Goal: Navigation & Orientation: Find specific page/section

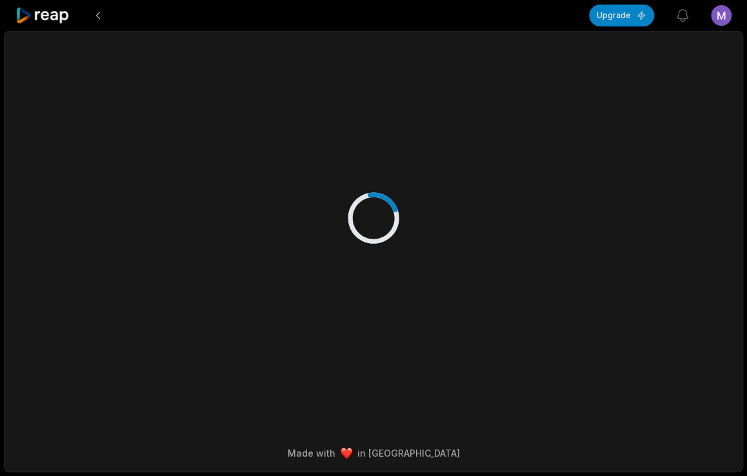
click at [59, 15] on icon at bounding box center [42, 15] width 55 height 17
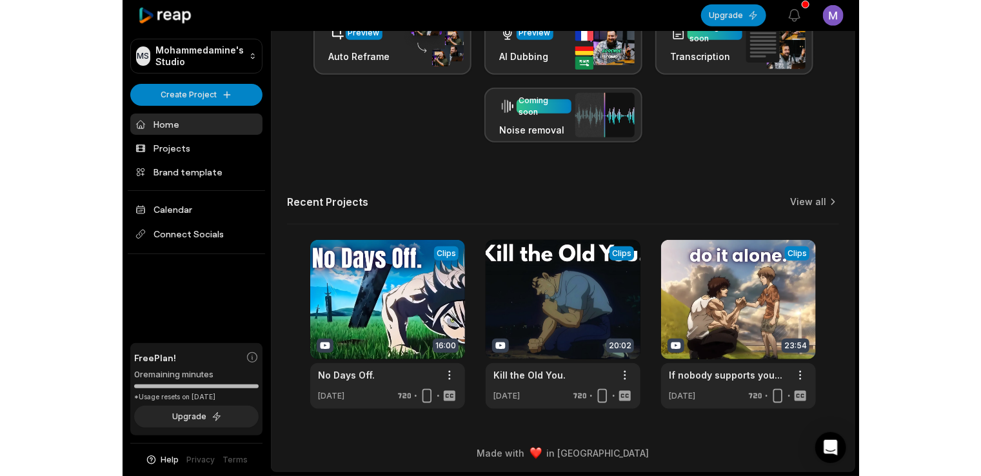
scroll to position [168, 0]
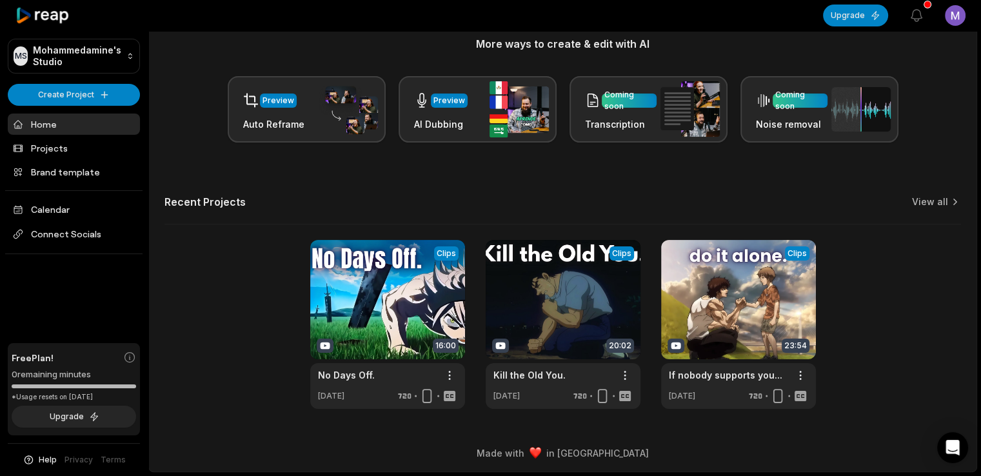
click at [539, 168] on div "Let's Get Started! Generate Clips From long videos generate social ready clips …" at bounding box center [563, 148] width 828 height 521
click at [733, 177] on div "Let's Get Started! Generate Clips From long videos generate social ready clips …" at bounding box center [563, 148] width 828 height 521
click at [264, 241] on div "View Clips Clips 16:00 No Days Off. Open options [DATE] View Clips Clips 20:02 …" at bounding box center [562, 324] width 797 height 169
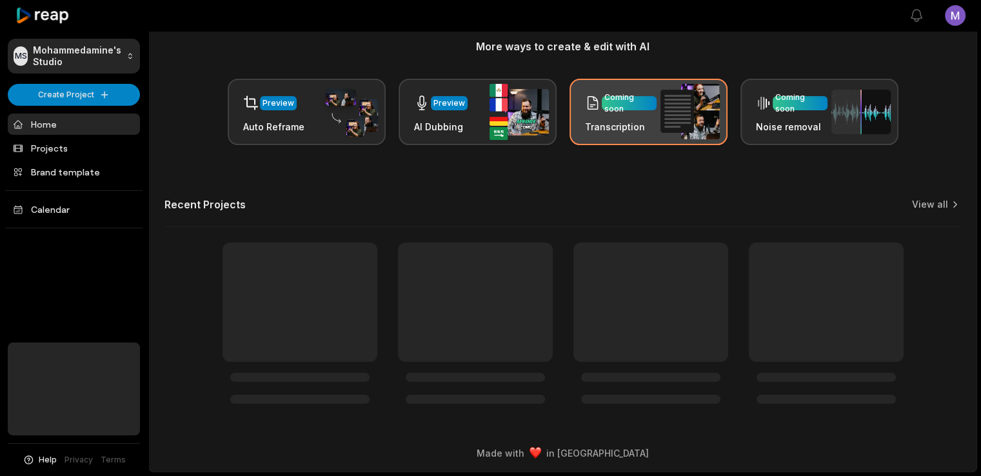
scroll to position [168, 0]
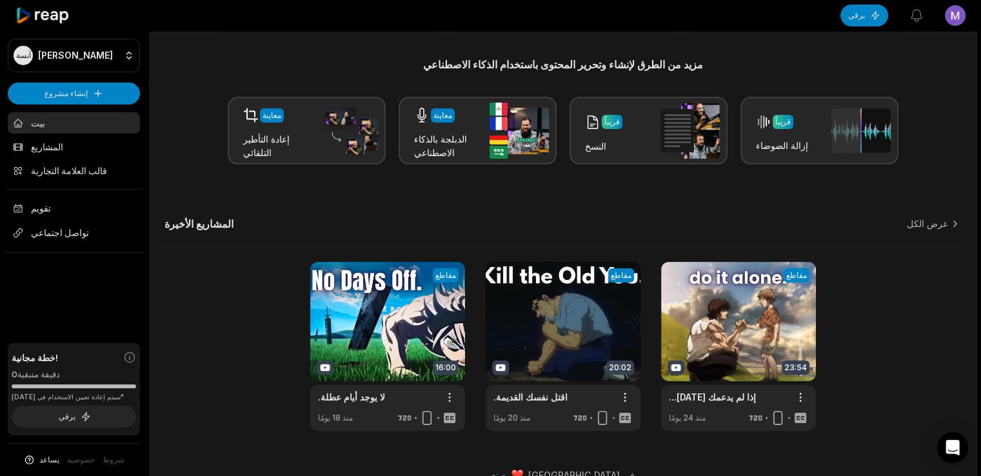
click at [534, 217] on div "المشاريع الأخيرة عرض الكل" at bounding box center [562, 231] width 797 height 29
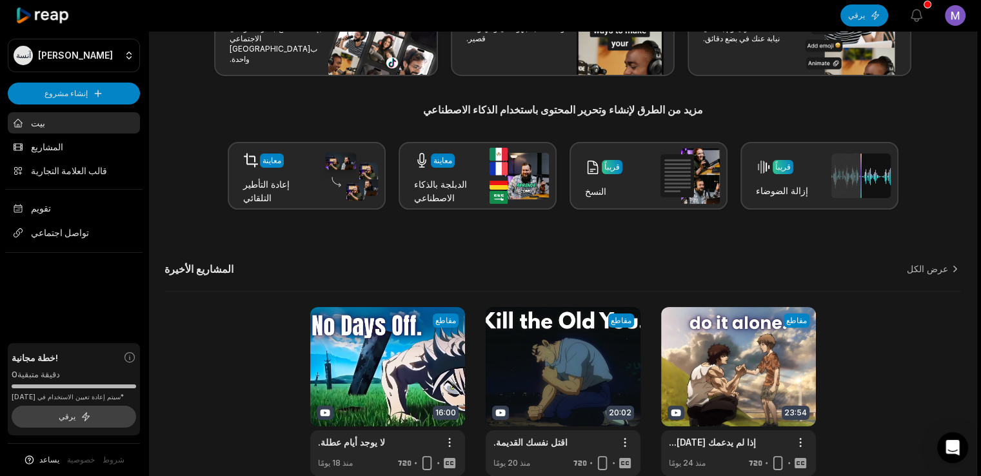
scroll to position [102, 0]
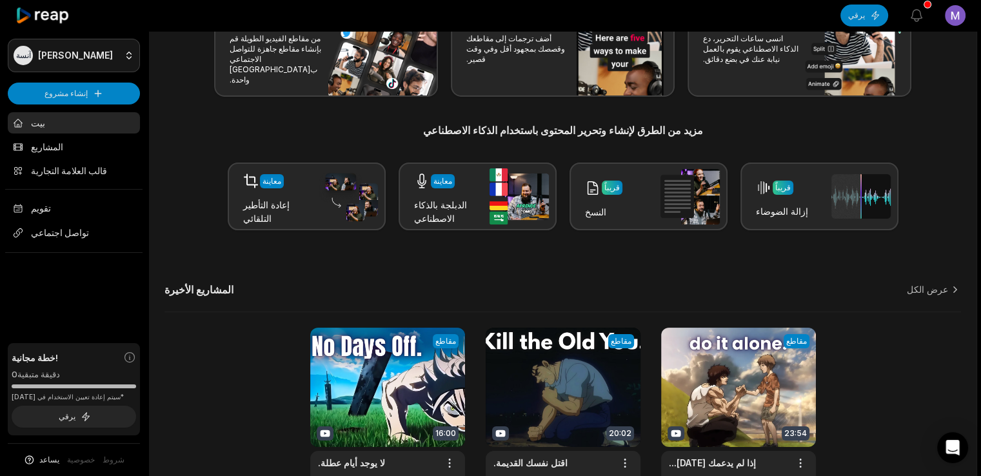
click at [72, 57] on html "آنسة استوديو محمدامين إنشاء مشروع بيت المشاريع قالب العلامة التجارية تقويم تواص…" at bounding box center [490, 136] width 981 height 476
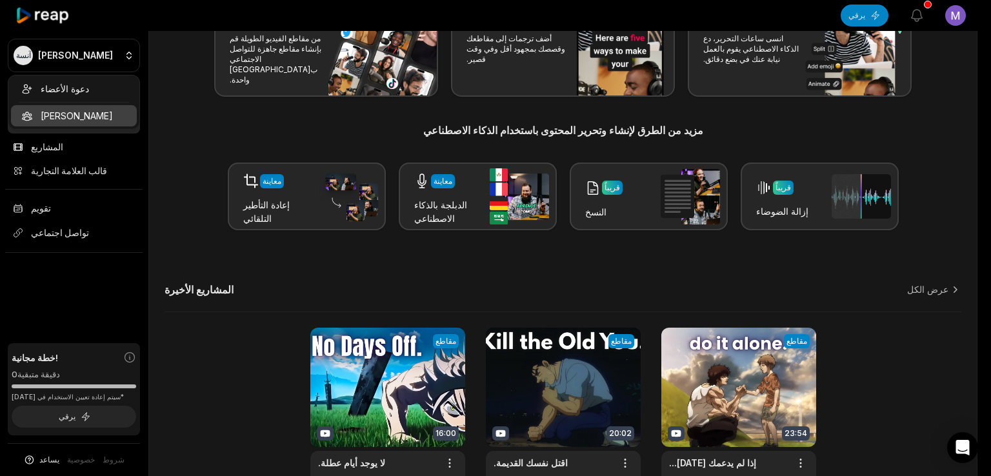
click at [95, 112] on div "دعوة الأعضاء استوديو محمدامين" at bounding box center [74, 102] width 132 height 55
click at [221, 203] on html "آنسة استوديو محمدامين إنشاء مشروع بيت المشاريع قالب العلامة التجارية تقويم تواص…" at bounding box center [495, 136] width 991 height 476
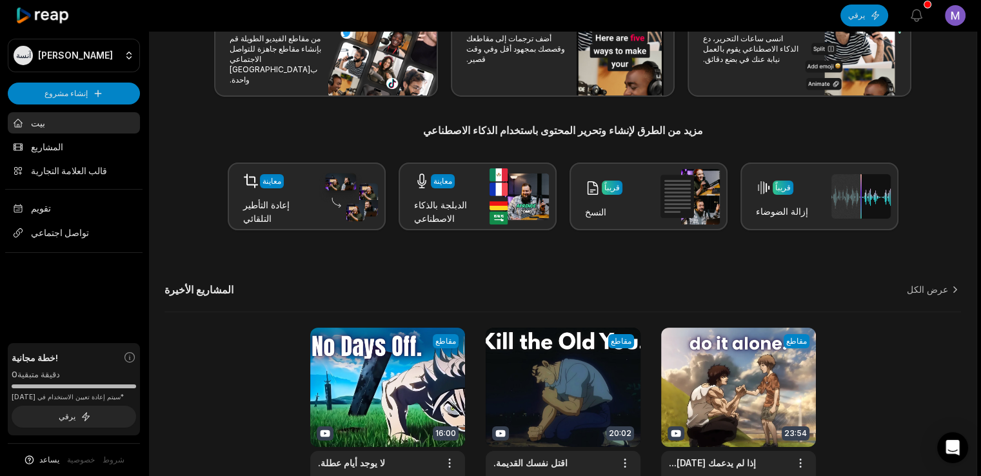
scroll to position [168, 0]
